Goal: Check status

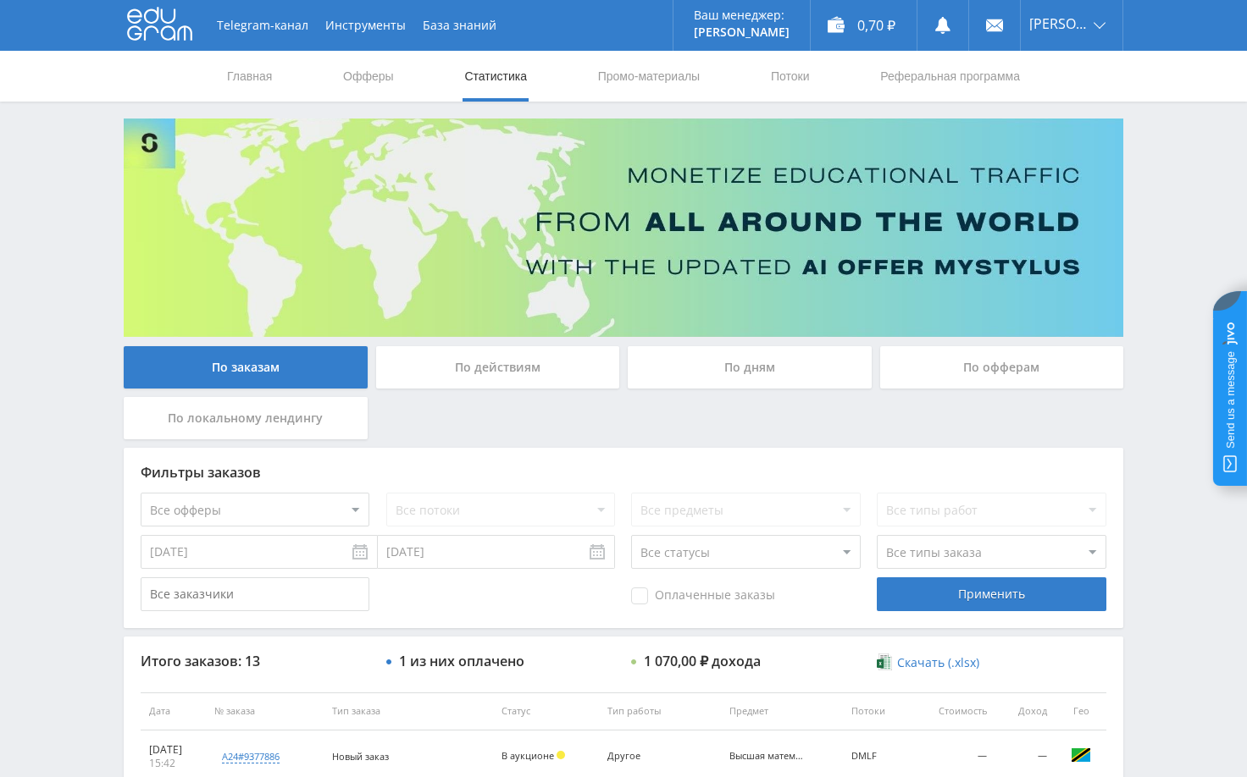
click at [1156, 461] on div "Telegram-канал Инструменты База знаний Ваш менеджер: [PERSON_NAME] Online @edug…" at bounding box center [623, 711] width 1247 height 1422
click at [789, 365] on div "По дням" at bounding box center [750, 367] width 244 height 42
click at [0, 0] on input "По дням" at bounding box center [0, 0] width 0 height 0
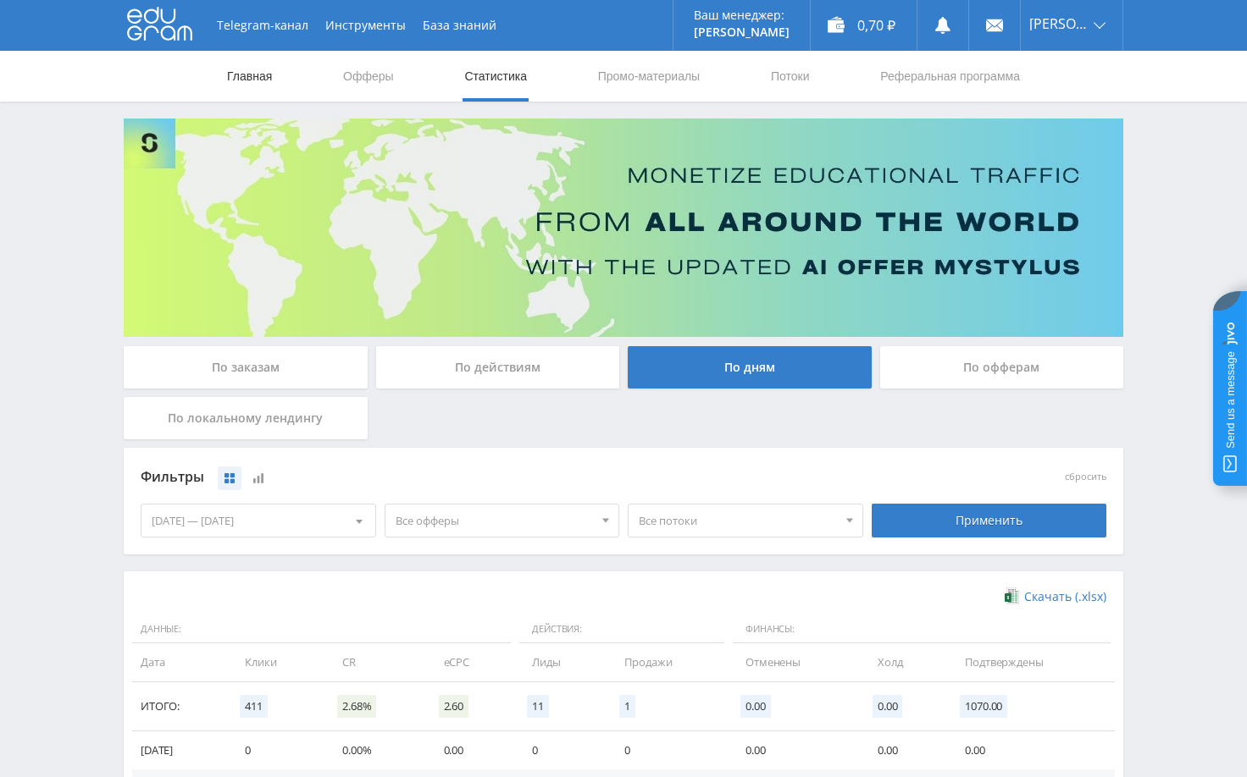
click at [257, 81] on link "Главная" at bounding box center [249, 76] width 48 height 51
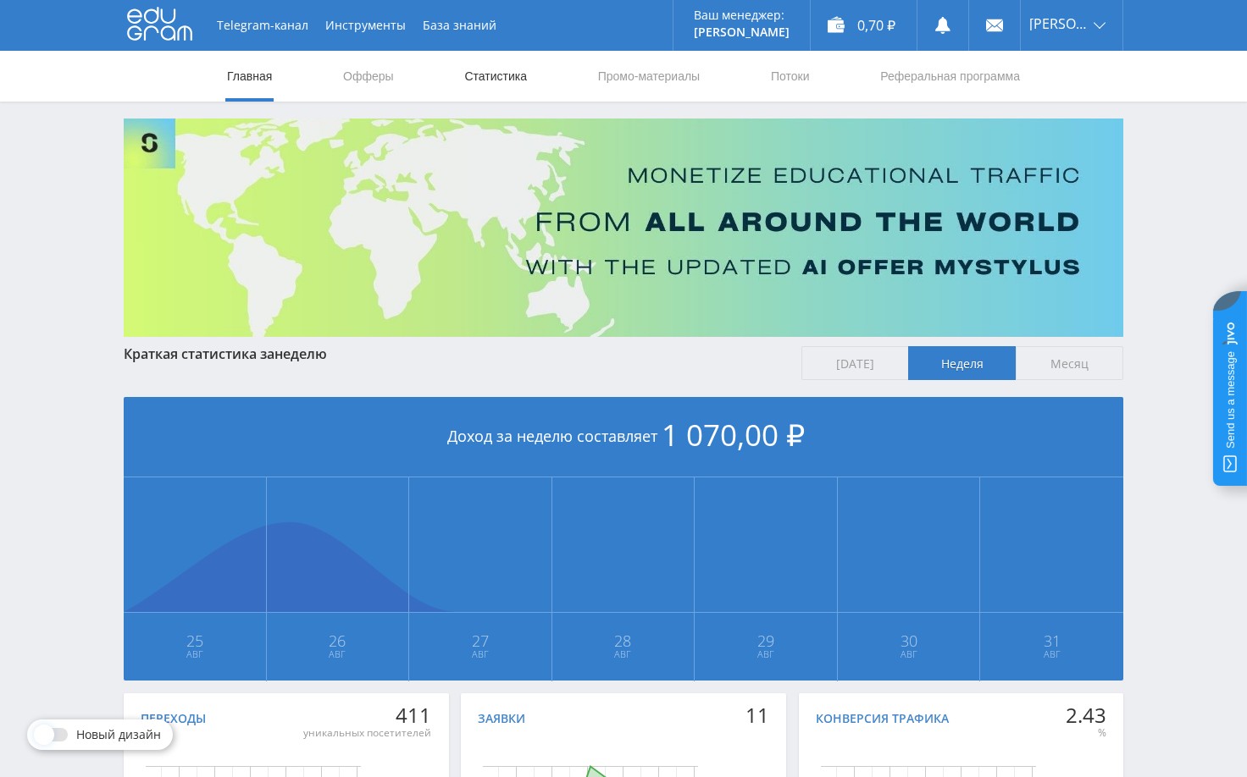
click at [490, 83] on link "Статистика" at bounding box center [495, 76] width 66 height 51
